Goal: Information Seeking & Learning: Check status

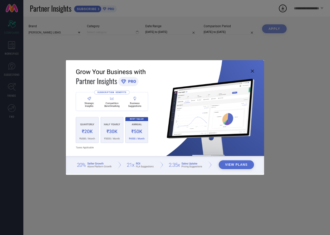
type input "All"
click at [252, 70] on icon at bounding box center [252, 70] width 3 height 3
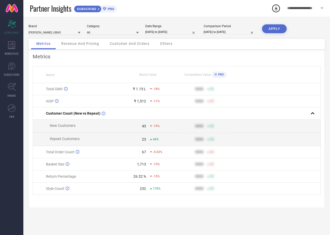
click at [180, 34] on input "[DATE] to [DATE]" at bounding box center [171, 31] width 52 height 5
select select "8"
select select "2025"
select select "9"
select select "2025"
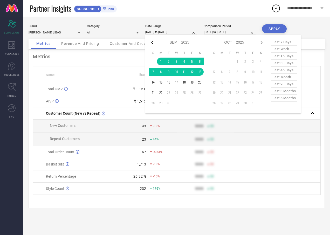
click at [152, 45] on icon at bounding box center [152, 42] width 6 height 6
select select "7"
select select "2025"
select select "8"
select select "2025"
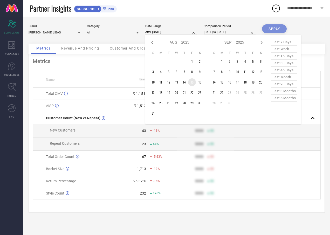
click at [191, 83] on td "15" at bounding box center [192, 82] width 8 height 8
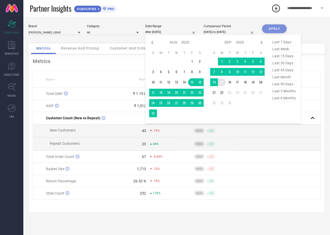
type input "[DATE] to [DATE]"
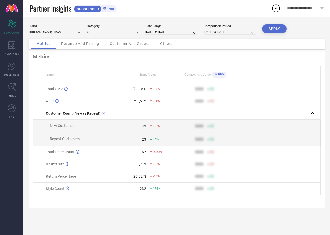
click at [274, 29] on button "APPLY" at bounding box center [274, 28] width 25 height 9
select select "7"
select select "2025"
select select "8"
select select "2025"
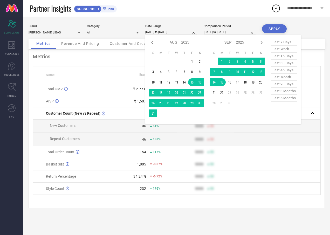
click at [180, 33] on input "[DATE] to [DATE]" at bounding box center [171, 31] width 52 height 5
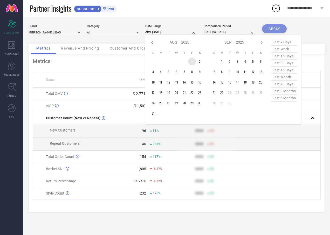
click at [192, 59] on td "1" at bounding box center [192, 62] width 8 height 8
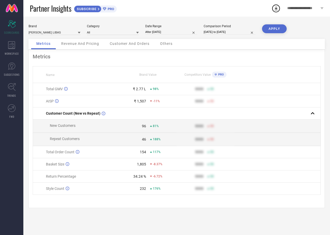
type input "[DATE] to [DATE]"
click at [273, 26] on button "APPLY" at bounding box center [274, 28] width 25 height 9
click at [173, 32] on input "[DATE] to [DATE]" at bounding box center [171, 31] width 52 height 5
select select "7"
select select "2025"
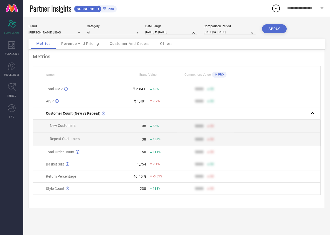
select select "8"
select select "2025"
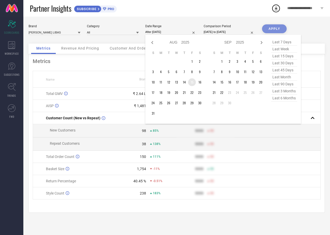
click at [192, 81] on td "15" at bounding box center [192, 82] width 8 height 8
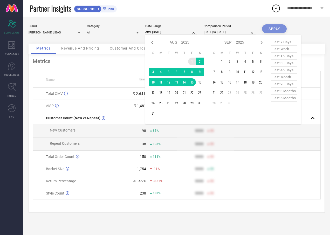
type input "[DATE] to [DATE]"
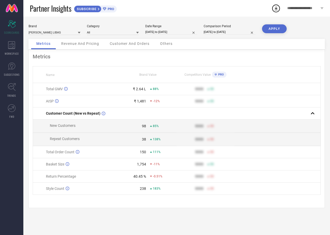
select select "7"
select select "2025"
select select "8"
select select "2025"
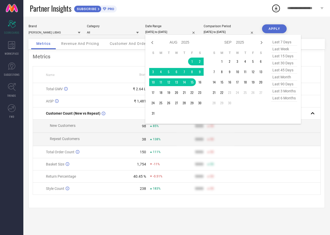
click at [176, 33] on input "[DATE] to [DATE]" at bounding box center [171, 31] width 52 height 5
click at [196, 17] on div "Brand [PERSON_NAME] LIBAS Category All Date Range [DATE] to [DATE] Jan Feb Mar …" at bounding box center [176, 126] width 306 height 218
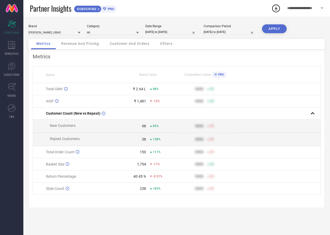
drag, startPoint x: 278, startPoint y: 28, endPoint x: 241, endPoint y: 59, distance: 48.7
click at [277, 28] on button "APPLY" at bounding box center [274, 28] width 25 height 9
select select "7"
select select "2025"
select select "8"
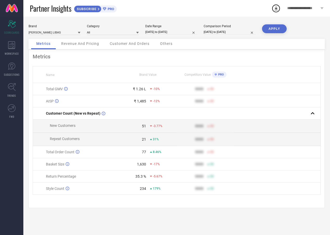
select select "2025"
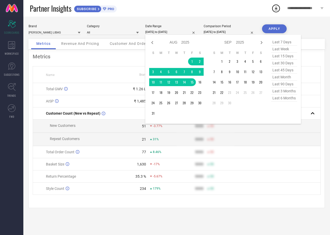
click at [178, 31] on input "[DATE] to [DATE]" at bounding box center [171, 31] width 52 height 5
click at [192, 80] on td "15" at bounding box center [192, 82] width 8 height 8
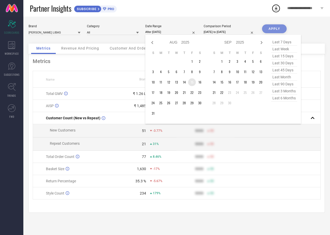
type input "[DATE] to [DATE]"
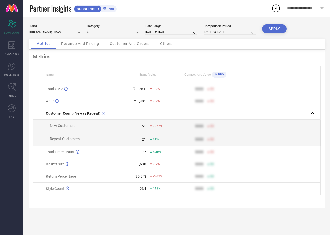
click at [182, 34] on input "[DATE] to [DATE]" at bounding box center [171, 31] width 52 height 5
select select "7"
select select "2025"
select select "8"
select select "2025"
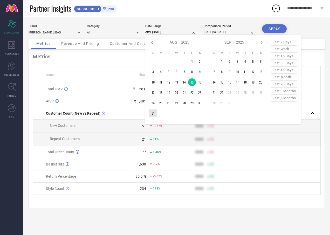
click at [154, 112] on td "31" at bounding box center [153, 113] width 8 height 8
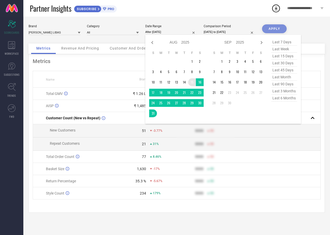
type input "[DATE] to [DATE]"
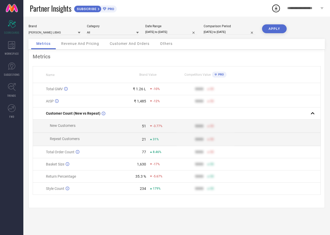
click at [266, 26] on button "APPLY" at bounding box center [274, 28] width 25 height 9
click at [182, 32] on input "[DATE] to [DATE]" at bounding box center [171, 31] width 52 height 5
select select "7"
select select "2025"
select select "8"
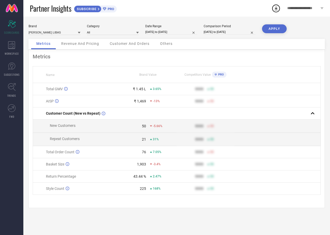
select select "2025"
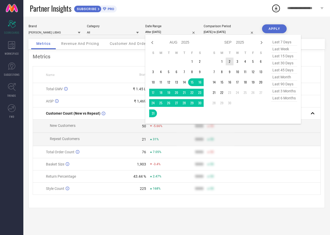
click at [226, 62] on td "2" at bounding box center [229, 62] width 8 height 8
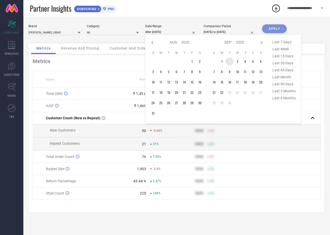
type input "[DATE] to [DATE]"
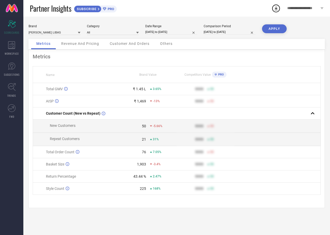
select select "8"
select select "2025"
select select "9"
select select "2025"
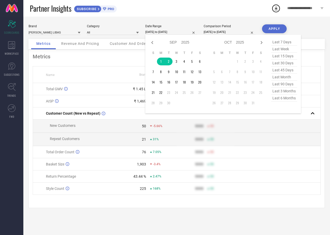
click at [179, 31] on input "[DATE] to [DATE]" at bounding box center [171, 31] width 52 height 5
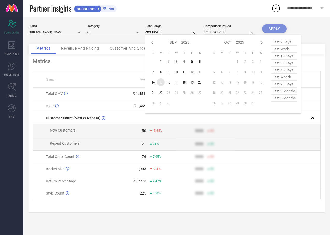
click at [160, 81] on td "15" at bounding box center [161, 82] width 8 height 8
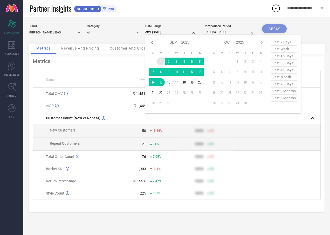
type input "[DATE] to [DATE]"
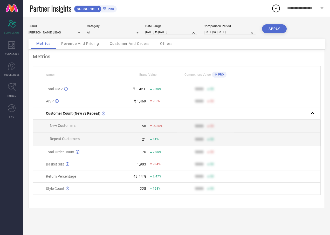
click at [271, 27] on button "APPLY" at bounding box center [274, 28] width 25 height 9
click at [277, 29] on button "APPLY" at bounding box center [274, 28] width 25 height 9
select select "8"
select select "2025"
select select "9"
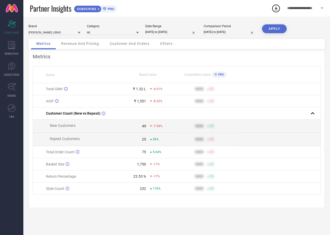
select select "2025"
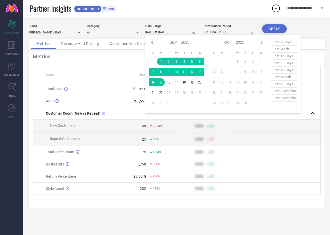
click at [183, 31] on input "[DATE] to [DATE]" at bounding box center [171, 31] width 52 height 5
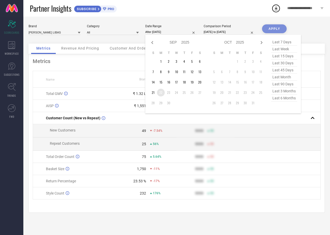
click at [163, 93] on td "22" at bounding box center [161, 93] width 8 height 8
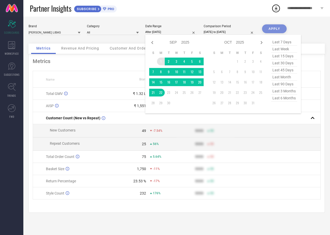
type input "[DATE] to [DATE]"
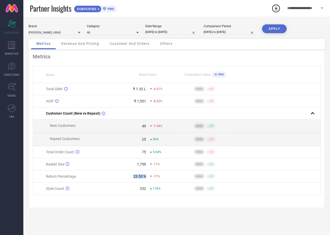
drag, startPoint x: 137, startPoint y: 179, endPoint x: 145, endPoint y: 181, distance: 7.4
click at [145, 181] on td "23.53 % -17%" at bounding box center [148, 176] width 58 height 12
select select "8"
select select "2025"
select select "9"
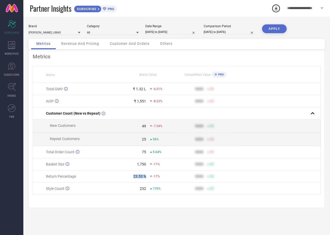
select select "2025"
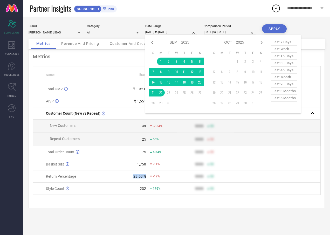
click at [186, 32] on input "[DATE] to [DATE]" at bounding box center [171, 31] width 52 height 5
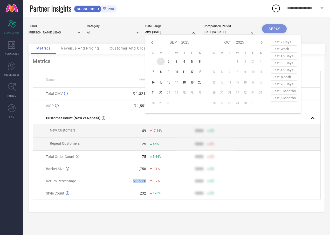
click at [163, 59] on td "1" at bounding box center [161, 62] width 8 height 8
type input "[DATE] to [DATE]"
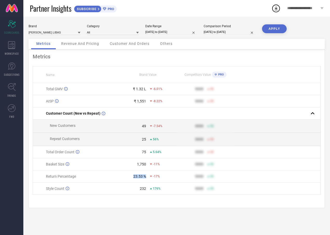
click at [274, 28] on button "APPLY" at bounding box center [274, 28] width 25 height 9
drag, startPoint x: 137, startPoint y: 178, endPoint x: 147, endPoint y: 178, distance: 10.1
click at [147, 178] on div "25.81 % -15%" at bounding box center [147, 176] width 57 height 4
select select "8"
select select "2025"
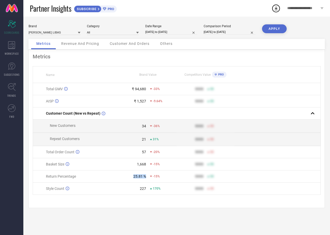
select select "9"
select select "2025"
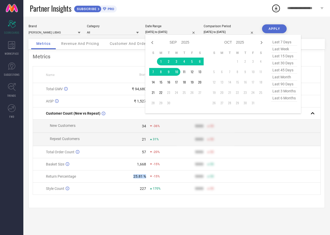
click at [181, 33] on input "[DATE] to [DATE]" at bounding box center [171, 31] width 52 height 5
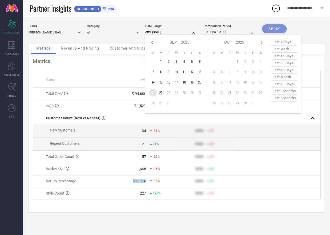
click at [154, 93] on td "21" at bounding box center [153, 93] width 8 height 8
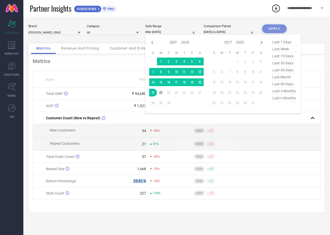
type input "[DATE] to [DATE]"
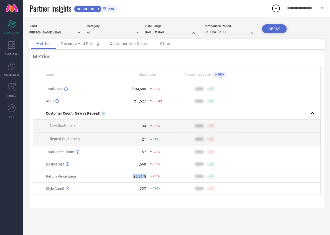
select select "8"
select select "2025"
select select "9"
select select "2025"
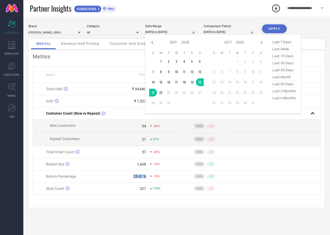
click at [182, 31] on input "[DATE] to [DATE]" at bounding box center [171, 31] width 52 height 5
click at [197, 83] on td "20" at bounding box center [200, 82] width 8 height 8
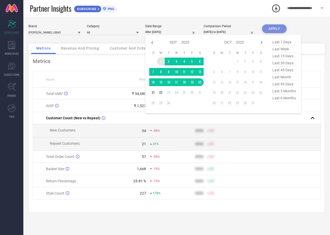
click at [157, 58] on table "S M T W T F S 1 2 3 4 5 6 7 8 9 10 11 12 13 14 15 16 17 18 19 20 21 22 23 24 25…" at bounding box center [176, 78] width 54 height 61
type input "[DATE] to [DATE]"
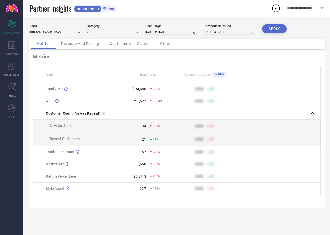
click at [273, 30] on button "APPLY" at bounding box center [274, 28] width 25 height 9
drag, startPoint x: 147, startPoint y: 178, endPoint x: 168, endPoint y: 179, distance: 21.5
click at [168, 178] on div "17.36 % -24%" at bounding box center [147, 176] width 57 height 4
drag, startPoint x: 168, startPoint y: 179, endPoint x: 162, endPoint y: 224, distance: 45.6
click at [162, 224] on div "Brand [PERSON_NAME] LIBAS Category All Date Range [DATE] to [DATE] Comparison P…" at bounding box center [176, 126] width 306 height 218
